Goal: Find specific page/section: Find specific page/section

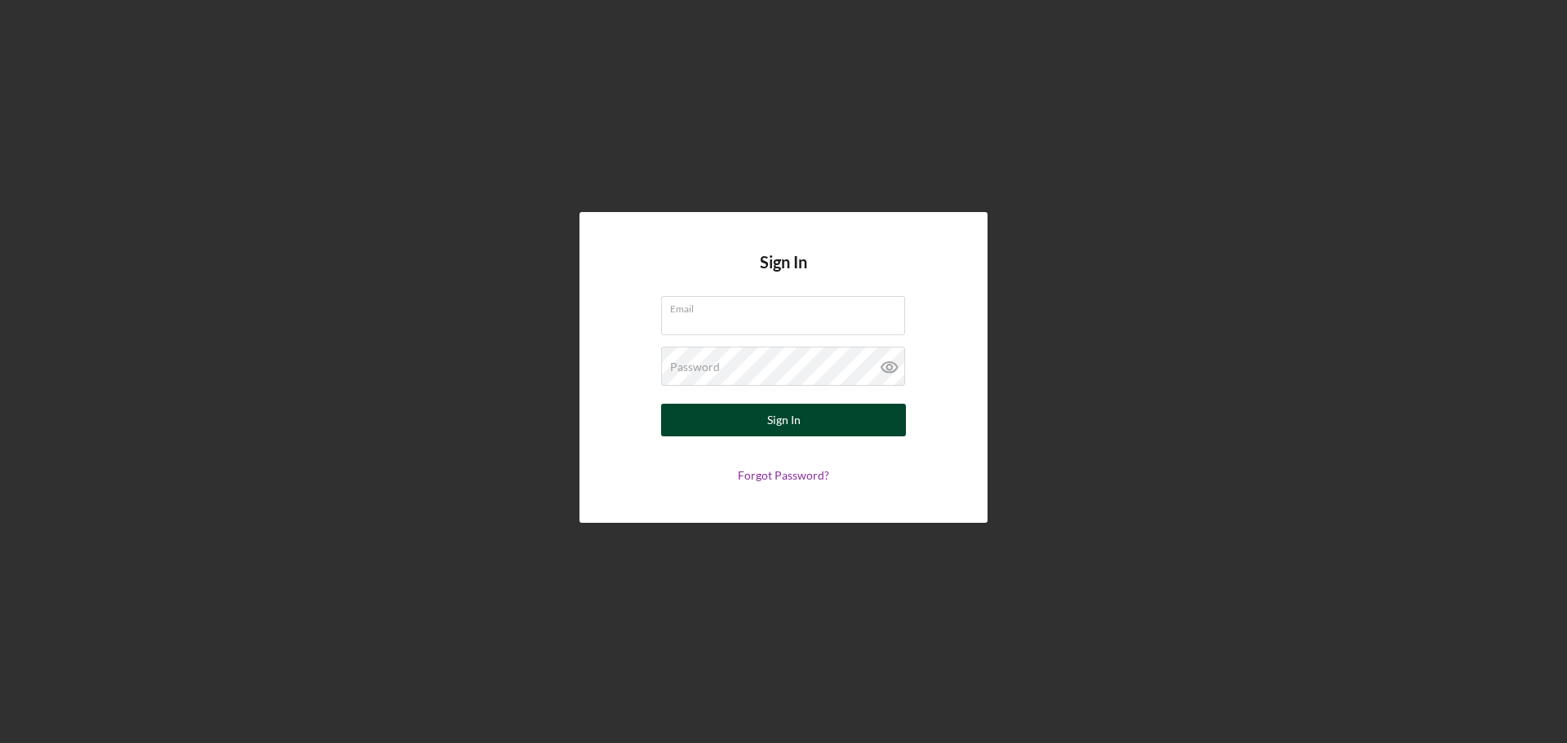
type input "[EMAIL_ADDRESS][DOMAIN_NAME]"
click at [809, 427] on button "Sign In" at bounding box center [783, 420] width 245 height 33
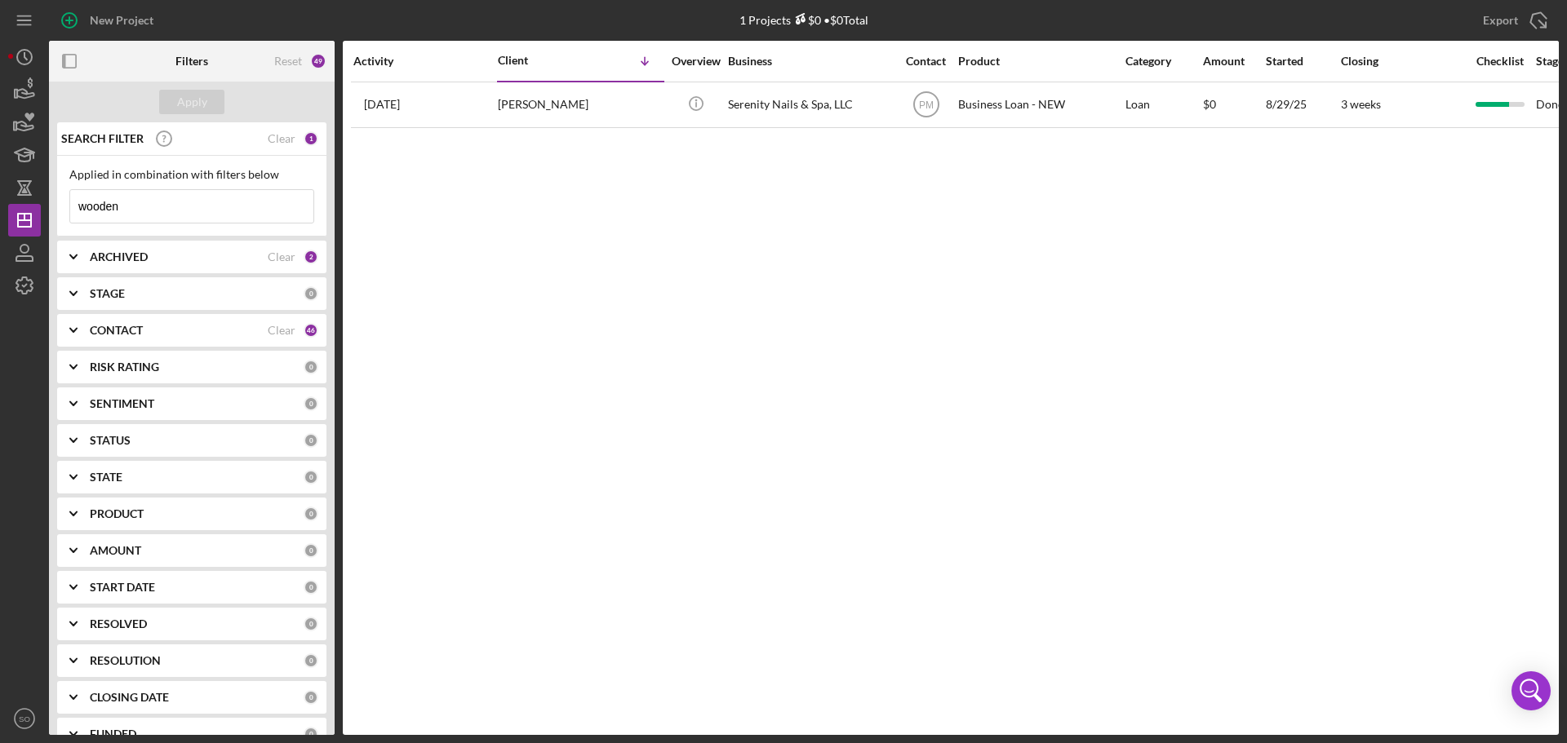
click at [846, 641] on div "Activity Client Icon/Table Sort Arrow Overview Business Contact Product Categor…" at bounding box center [951, 388] width 1216 height 694
drag, startPoint x: 154, startPoint y: 201, endPoint x: 46, endPoint y: 210, distance: 108.9
click at [47, 210] on div "New Project 1 Projects $0 • $0 Total wooden Export Icon/Export Filters Reset 49…" at bounding box center [783, 367] width 1550 height 735
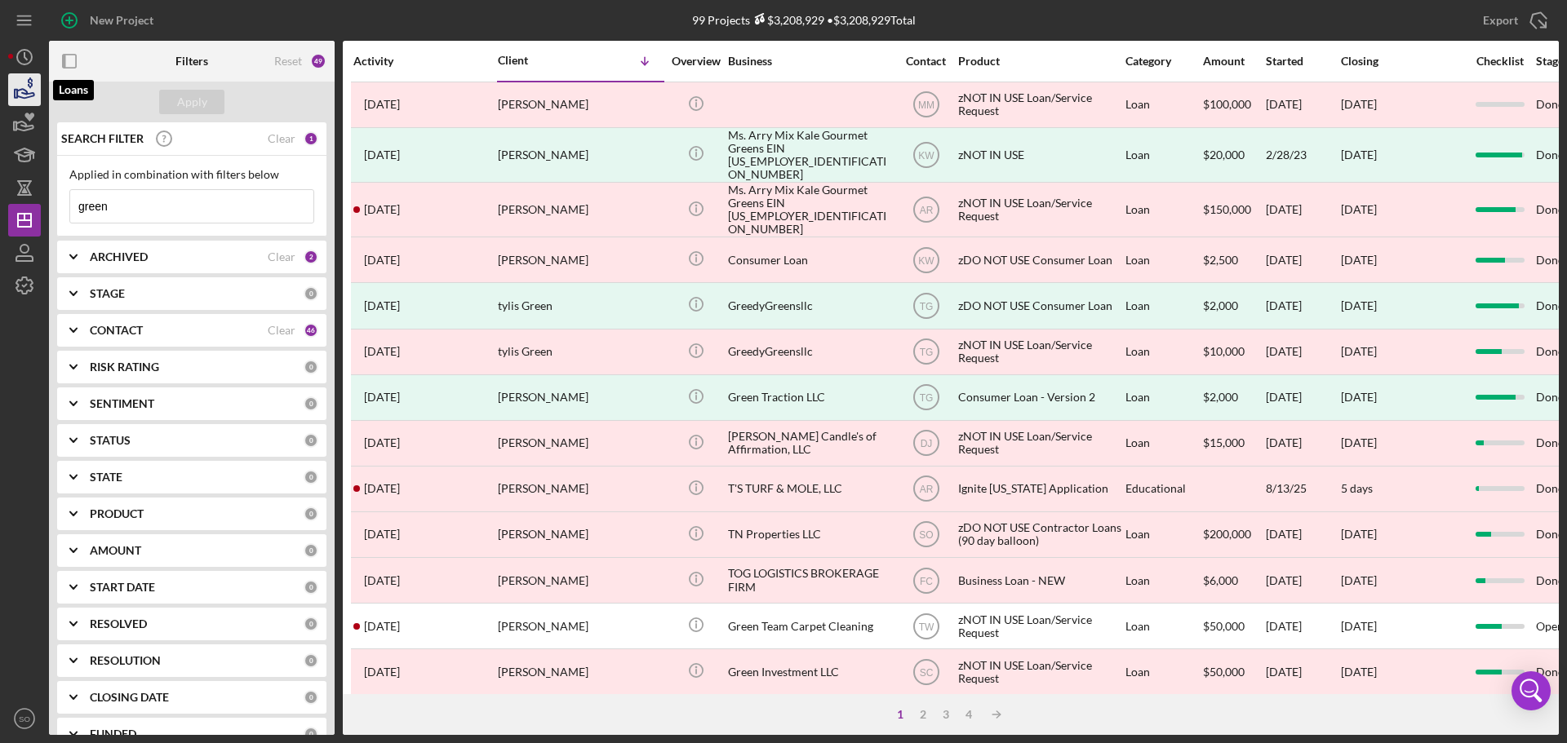
type input "green"
click at [17, 88] on icon "button" at bounding box center [24, 89] width 41 height 41
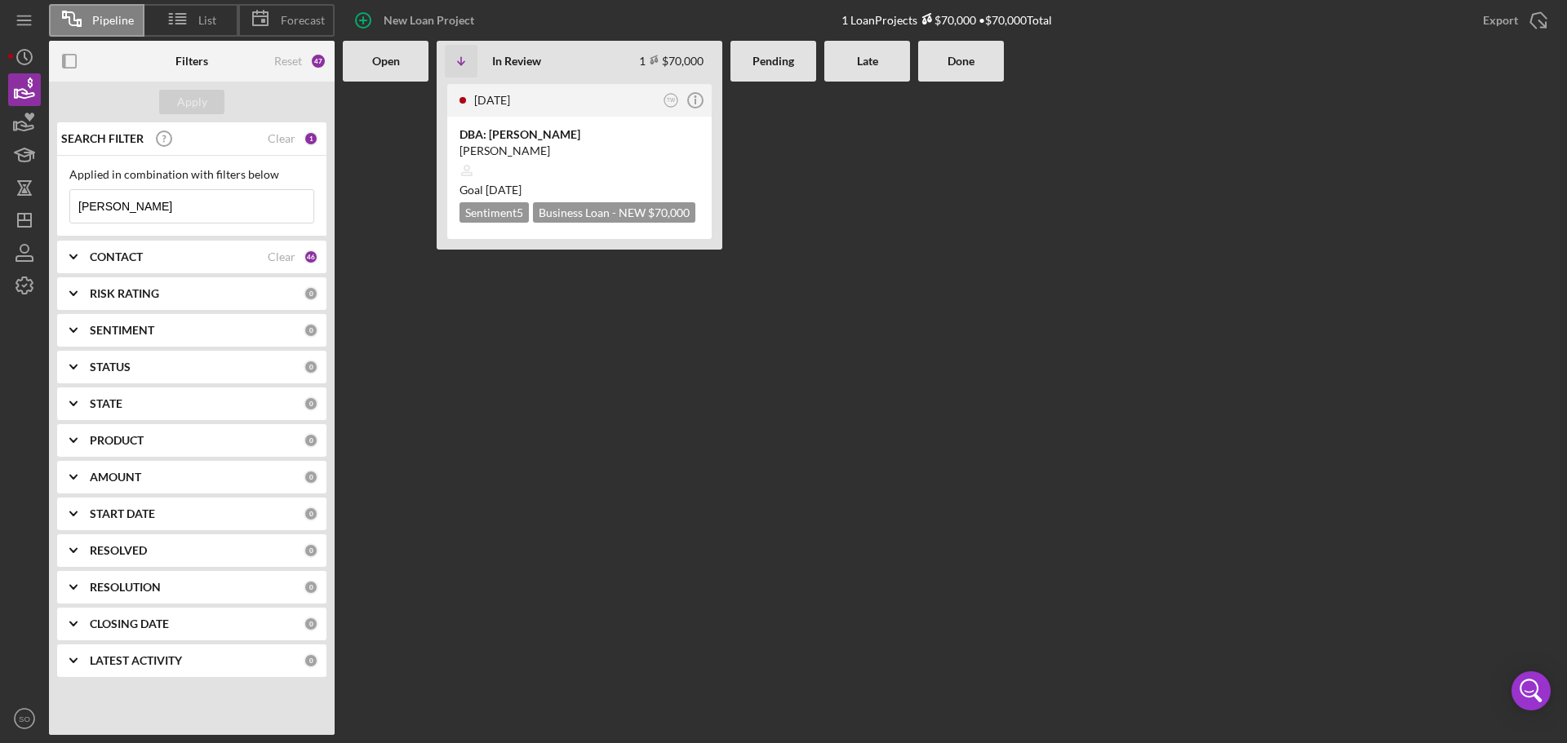
drag, startPoint x: 155, startPoint y: 211, endPoint x: 42, endPoint y: 211, distance: 112.6
click at [42, 211] on div "Pipeline List Forecast New Loan Project 1 Loan Projects $70,000 • $70,000 Total…" at bounding box center [783, 367] width 1550 height 735
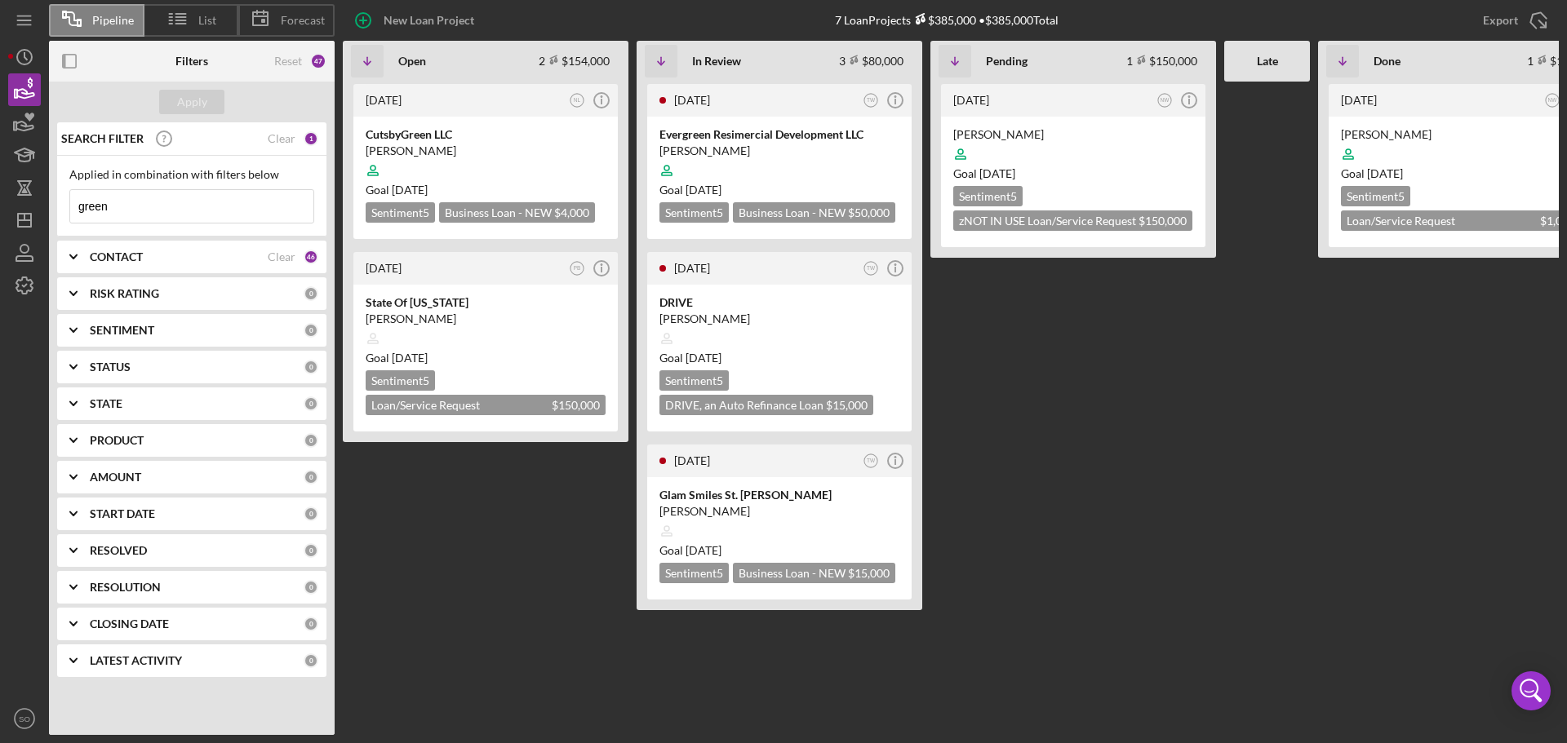
type input "green"
click at [73, 368] on polyline at bounding box center [73, 367] width 7 height 3
